Goal: Find specific page/section: Find specific page/section

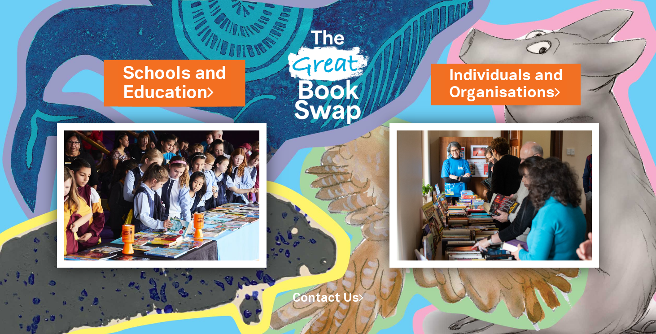
click at [177, 81] on link "Schools and Education" at bounding box center [175, 84] width 104 height 44
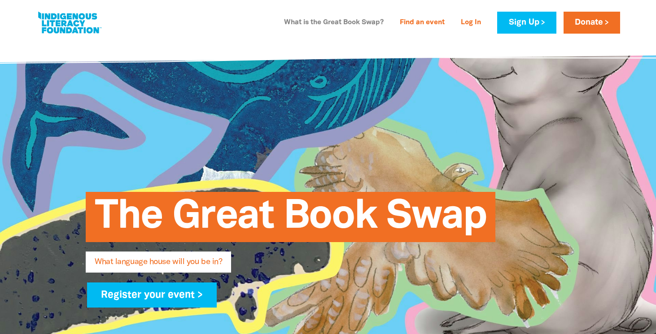
click at [349, 20] on link "What is the Great Book Swap?" at bounding box center [334, 23] width 110 height 14
